Goal: Book appointment/travel/reservation

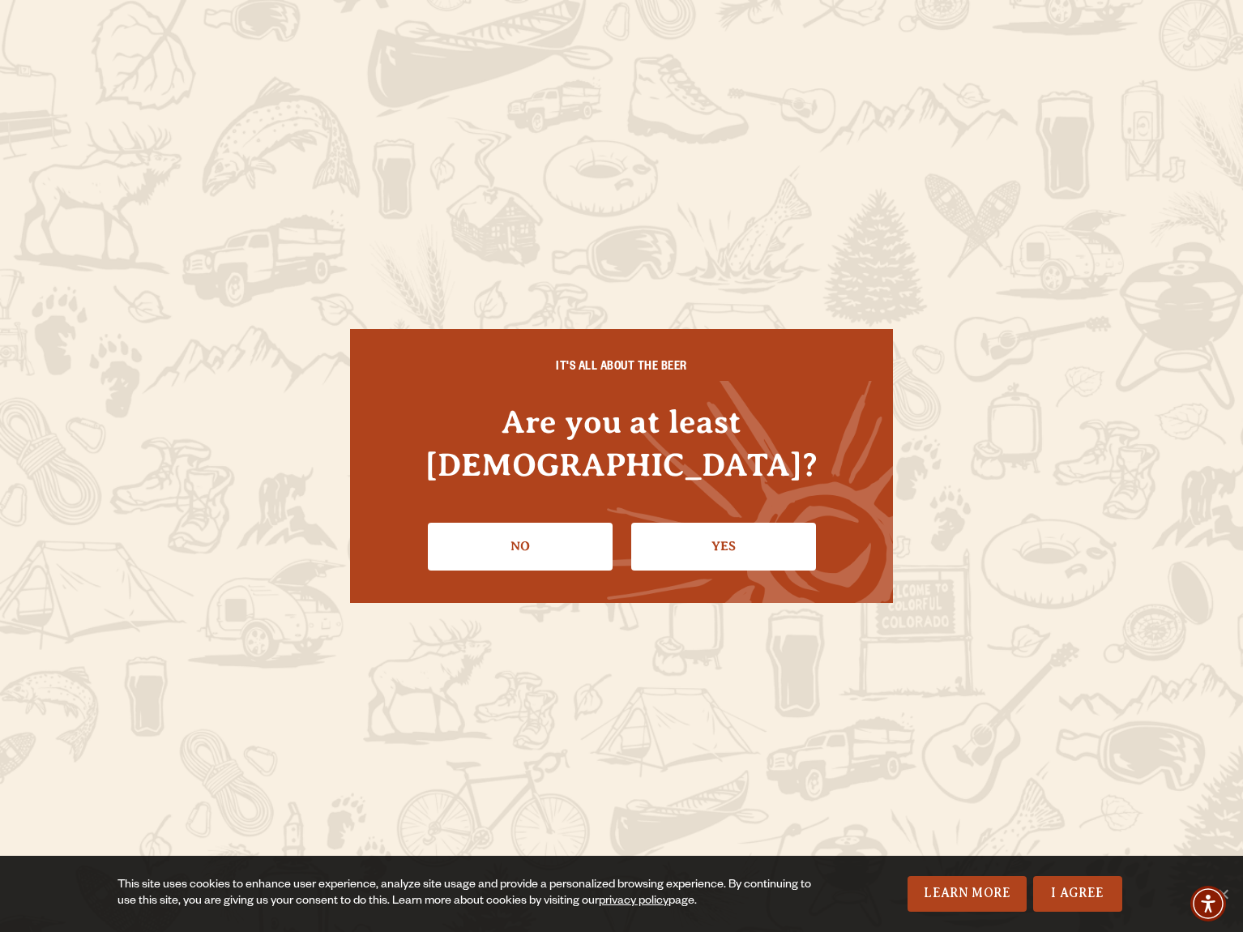
click at [703, 536] on link "Yes" at bounding box center [723, 546] width 185 height 47
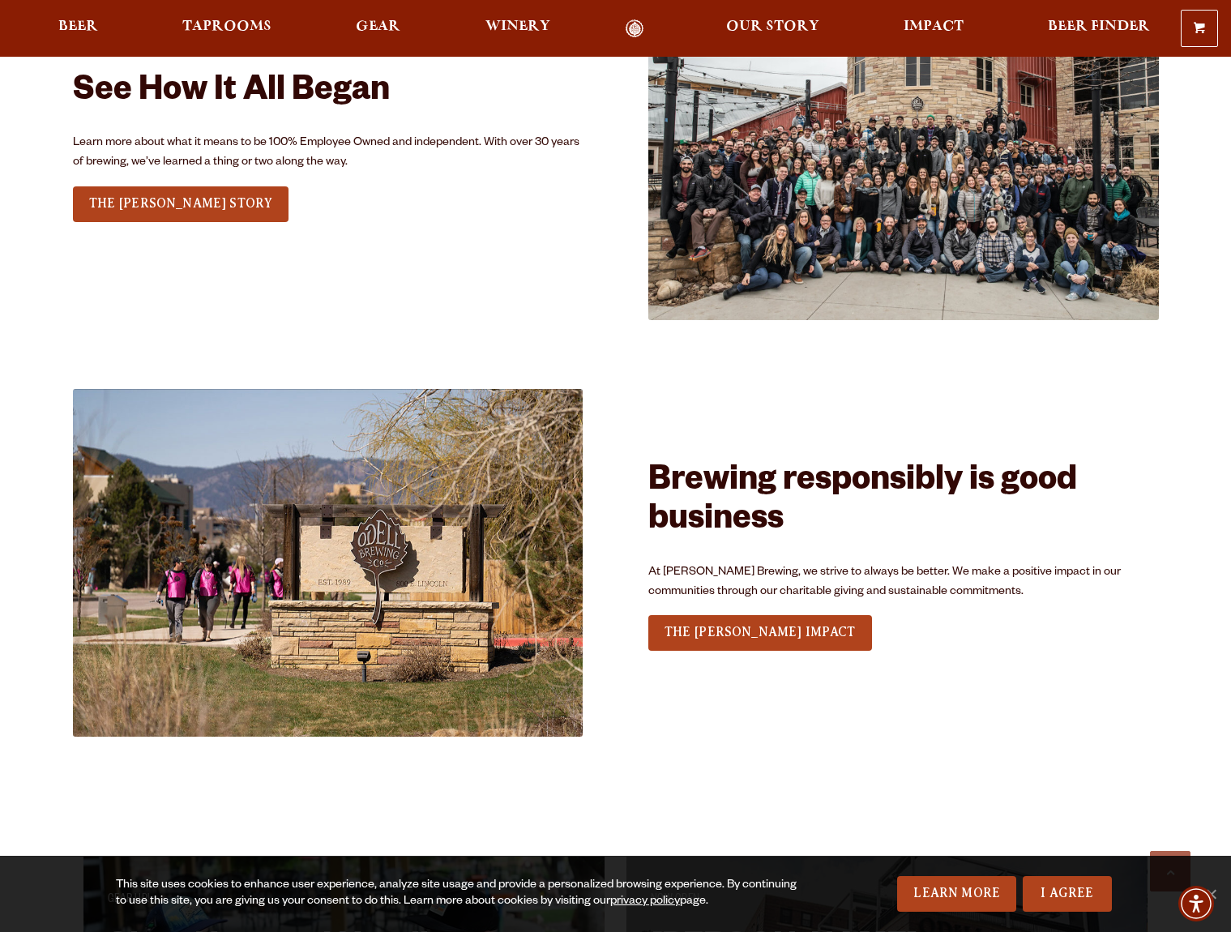
scroll to position [2107, 0]
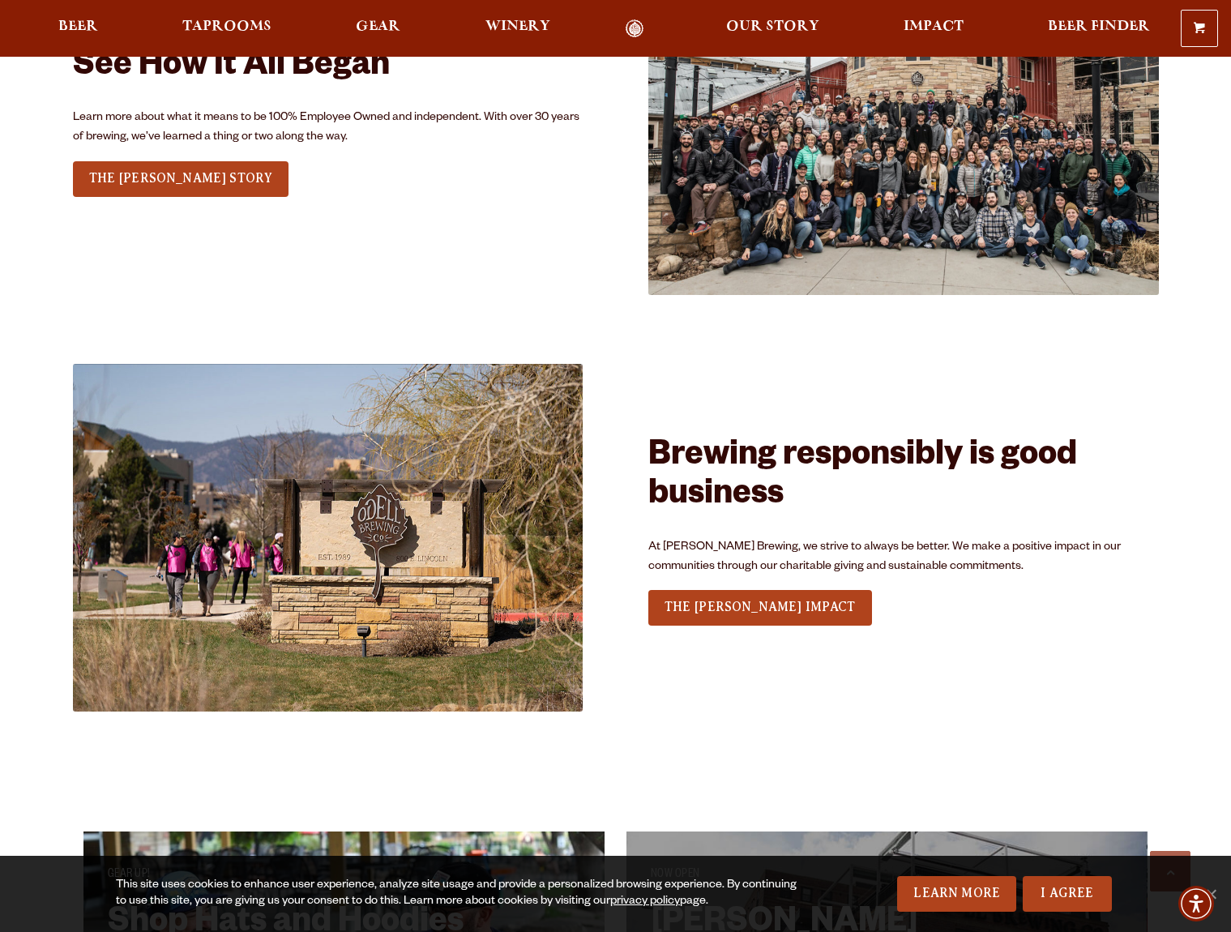
click at [976, 904] on link "Learn More" at bounding box center [956, 894] width 119 height 36
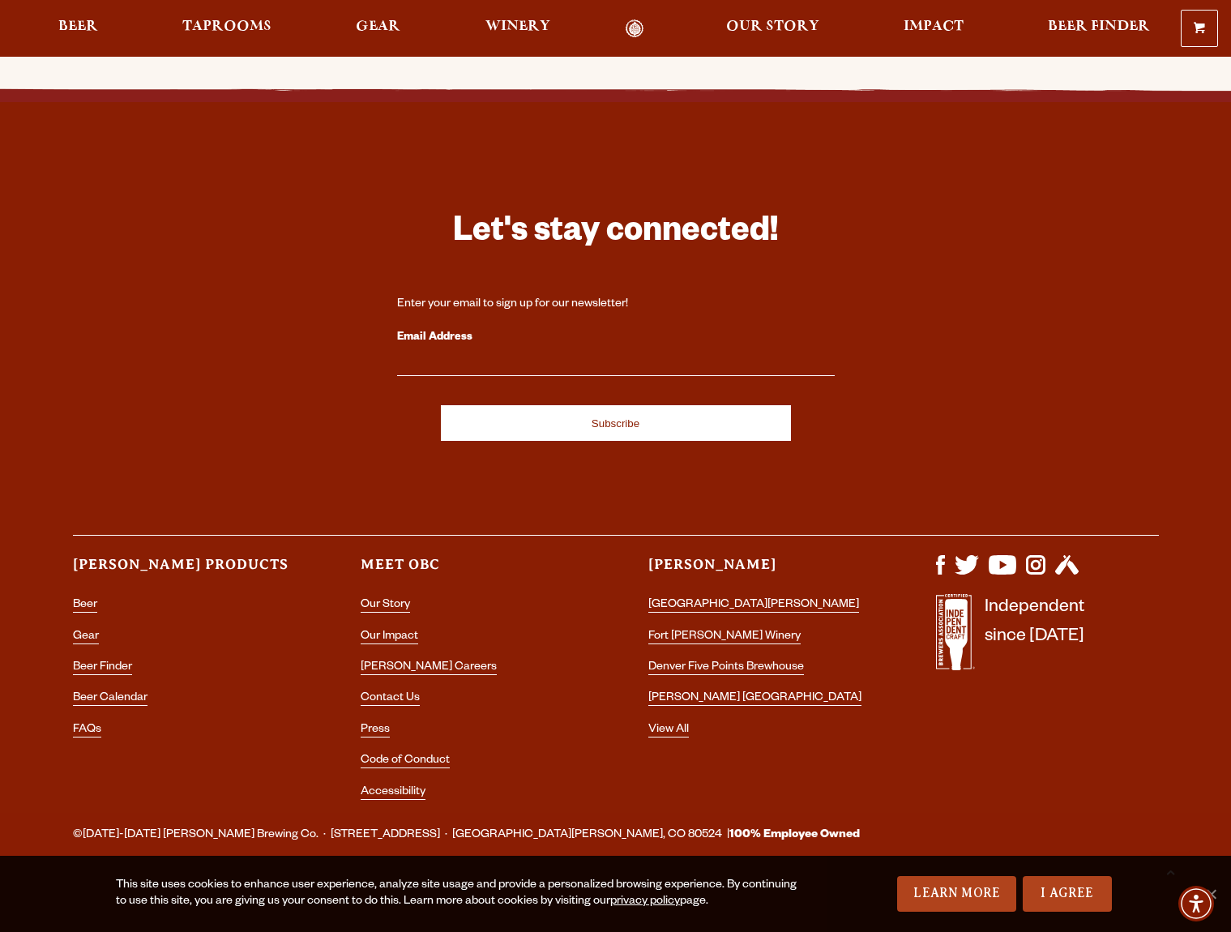
scroll to position [3988, 0]
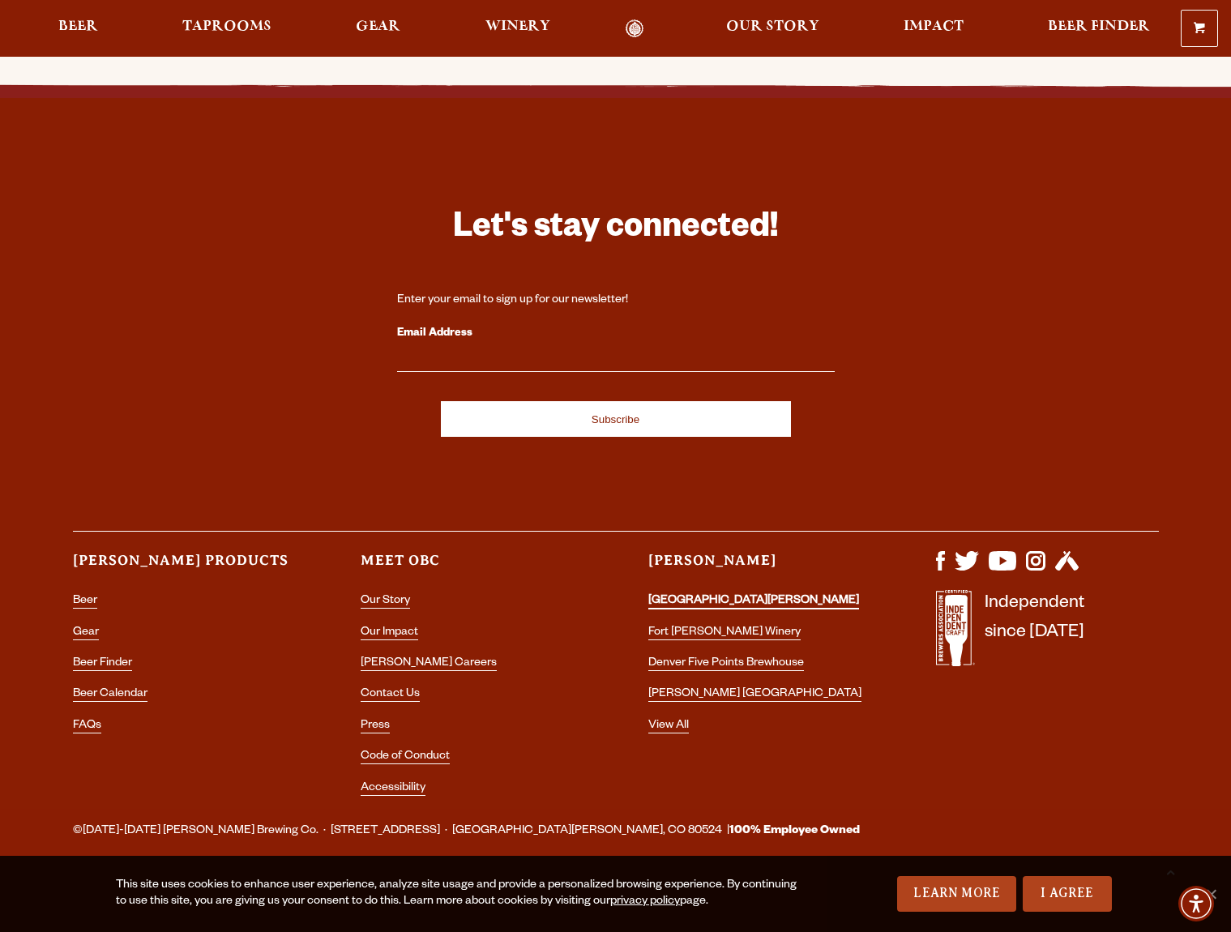
click at [710, 601] on link "[GEOGRAPHIC_DATA][PERSON_NAME]" at bounding box center [753, 602] width 211 height 15
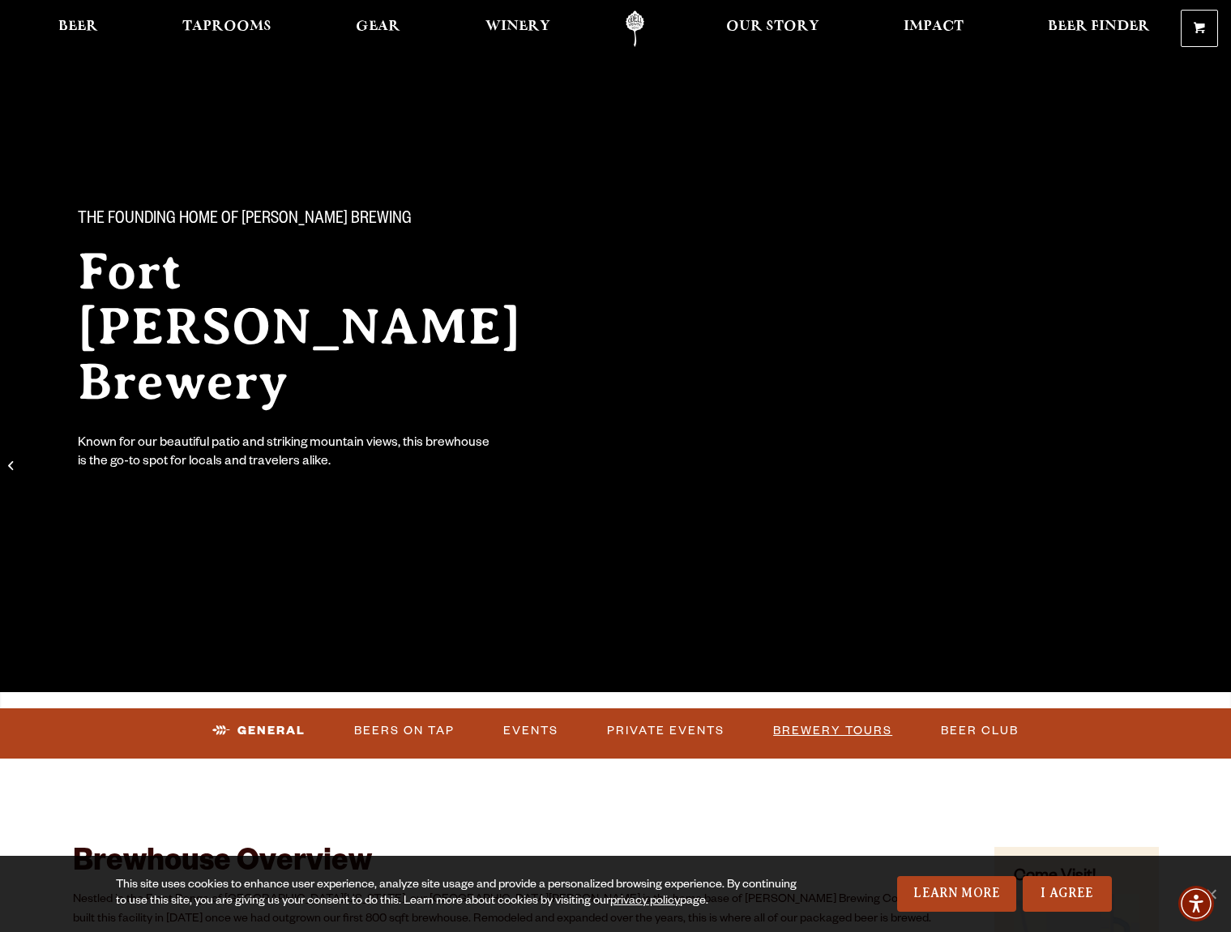
click at [818, 730] on link "Brewery Tours" at bounding box center [833, 730] width 132 height 37
